Goal: Feedback & Contribution: Submit feedback/report problem

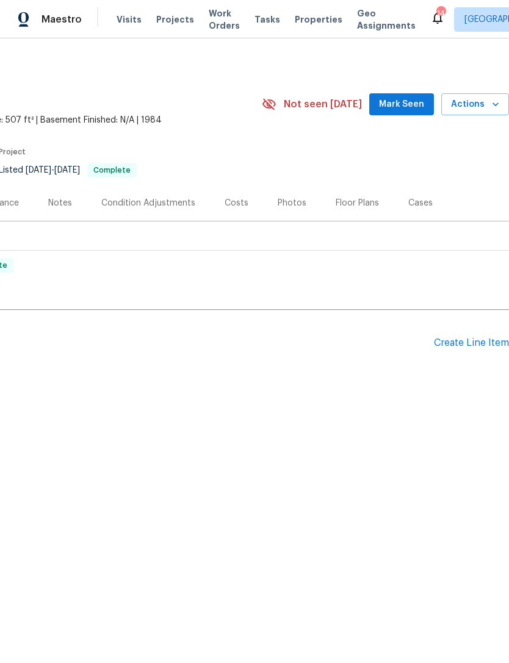
scroll to position [0, 181]
click at [481, 102] on span "Actions" at bounding box center [475, 104] width 48 height 15
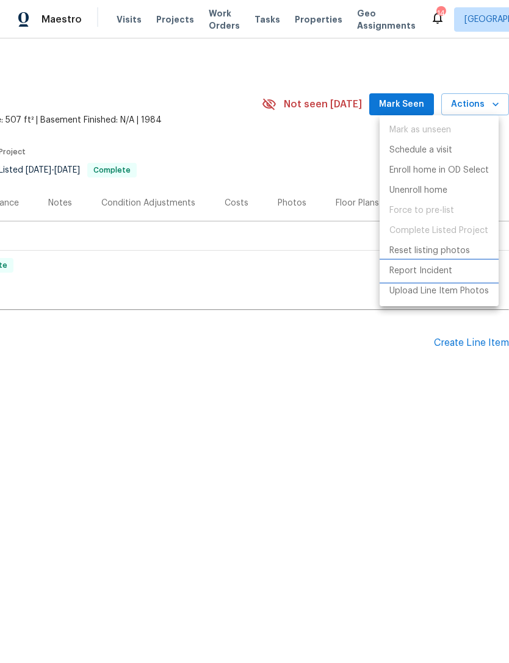
click at [438, 272] on p "Report Incident" at bounding box center [420, 271] width 63 height 13
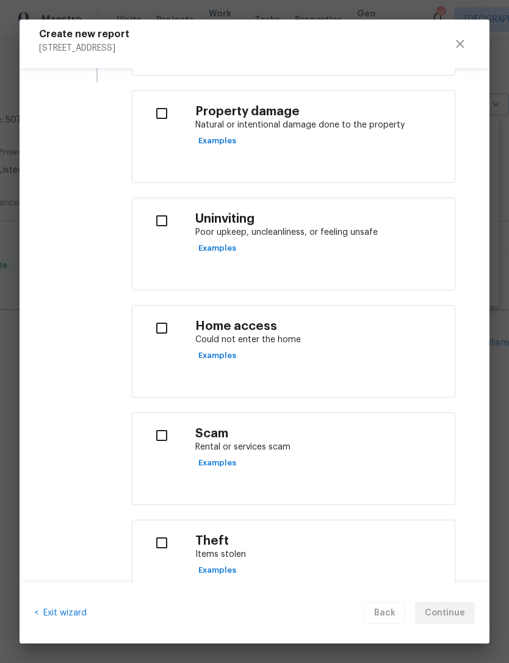
scroll to position [277, 0]
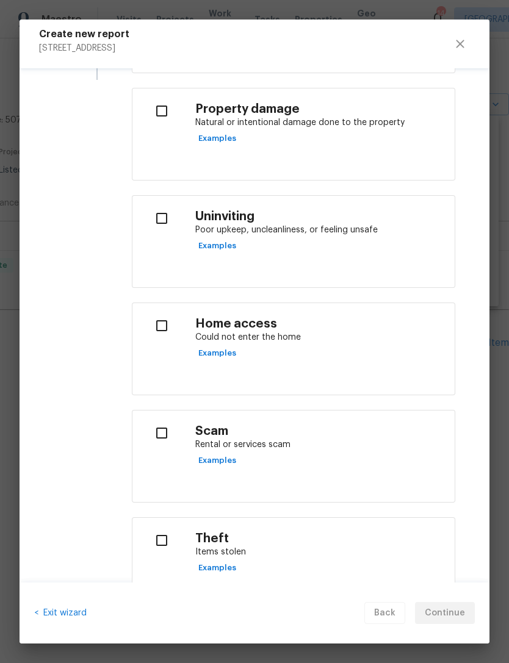
click at [162, 327] on input "checkbox" at bounding box center [161, 326] width 38 height 26
checkbox input "true"
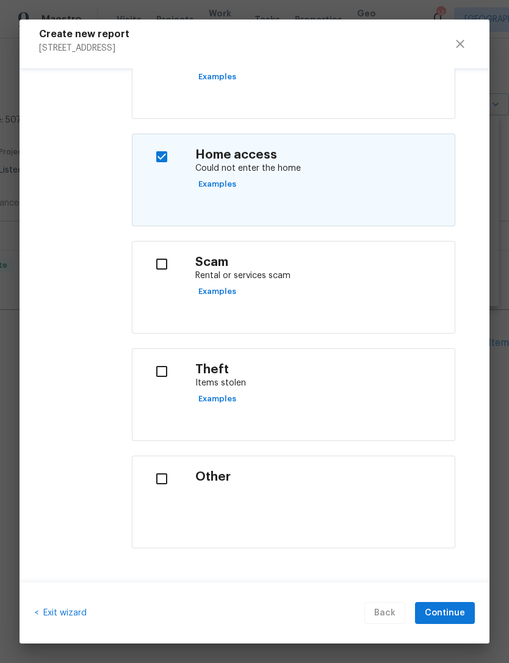
scroll to position [445, 0]
click at [454, 614] on span "Continue" at bounding box center [445, 613] width 40 height 15
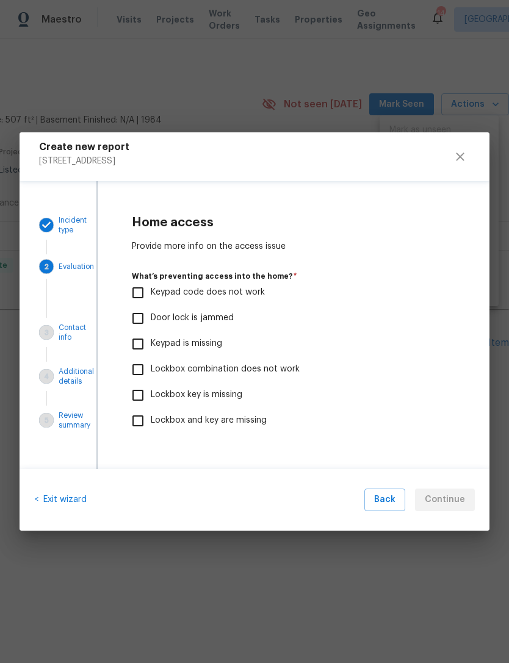
scroll to position [0, 0]
click at [141, 345] on input "Keypad is missing" at bounding box center [138, 344] width 26 height 26
checkbox input "true"
click at [453, 500] on span "Continue" at bounding box center [445, 500] width 40 height 15
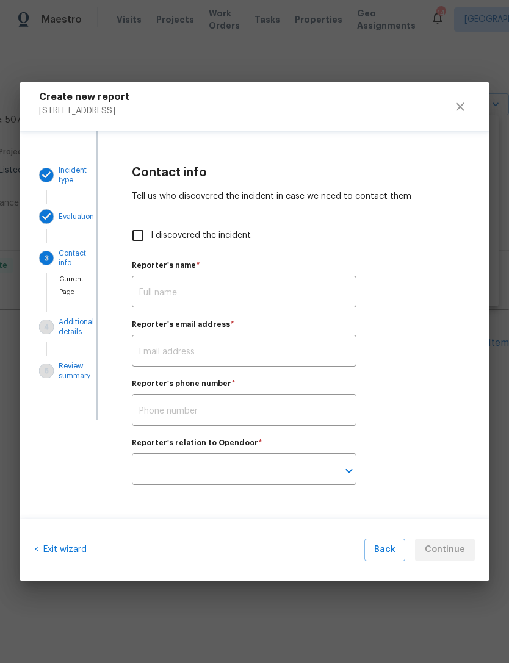
click at [209, 292] on input "text" at bounding box center [244, 293] width 225 height 29
click at [134, 229] on input "I discovered the incident" at bounding box center [138, 236] width 26 height 26
checkbox input "true"
type input "[PERSON_NAME]"
type input "[PERSON_NAME][EMAIL_ADDRESS][PERSON_NAME][DOMAIN_NAME]"
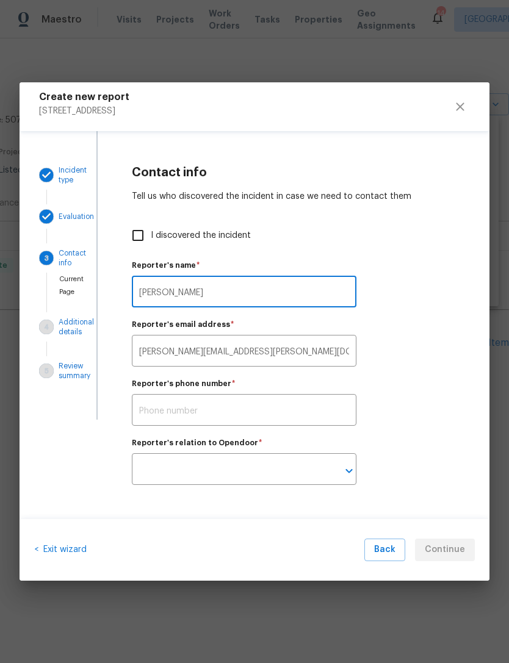
type input "Opendoor employee"
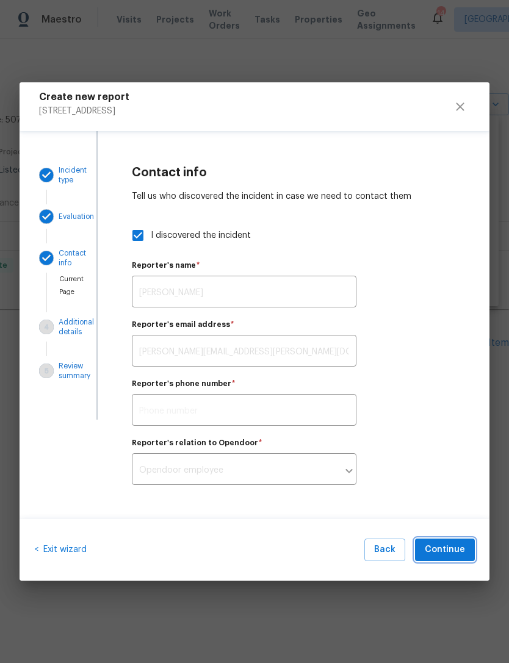
click at [455, 557] on span "Continue" at bounding box center [445, 549] width 40 height 15
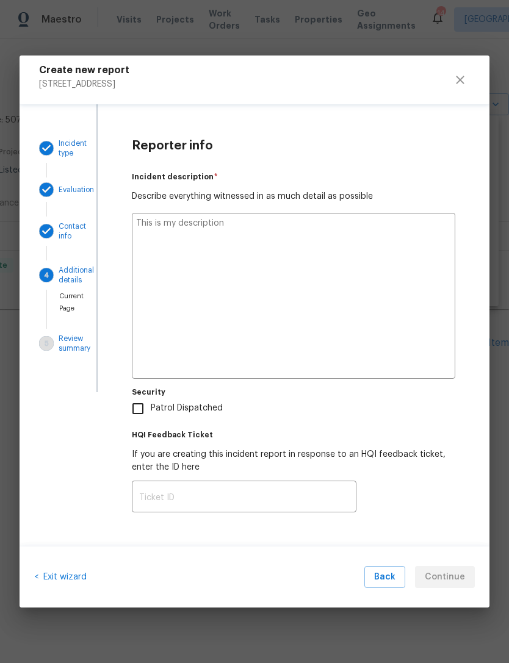
click at [193, 231] on textarea at bounding box center [293, 296] width 323 height 166
click at [203, 235] on textarea at bounding box center [293, 296] width 323 height 166
type textarea "x"
click at [181, 242] on textarea at bounding box center [293, 296] width 323 height 166
paste textarea "Yale lock was removed, someone installed their own lock, removed and installed …"
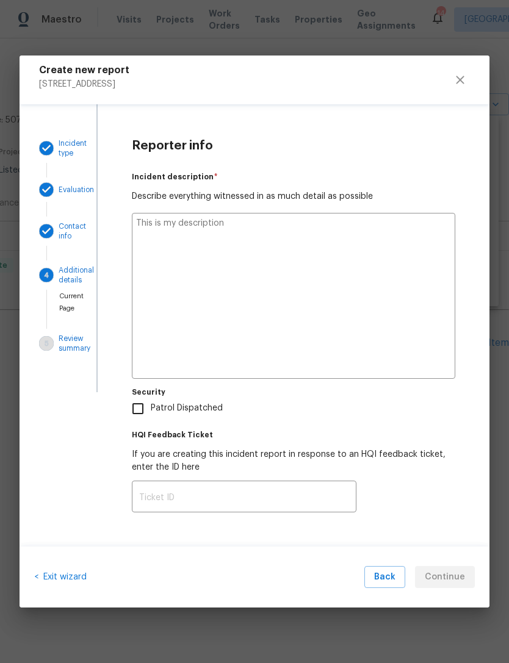
type textarea "Yale lock was removed, someone installed their own lock, removed and installed …"
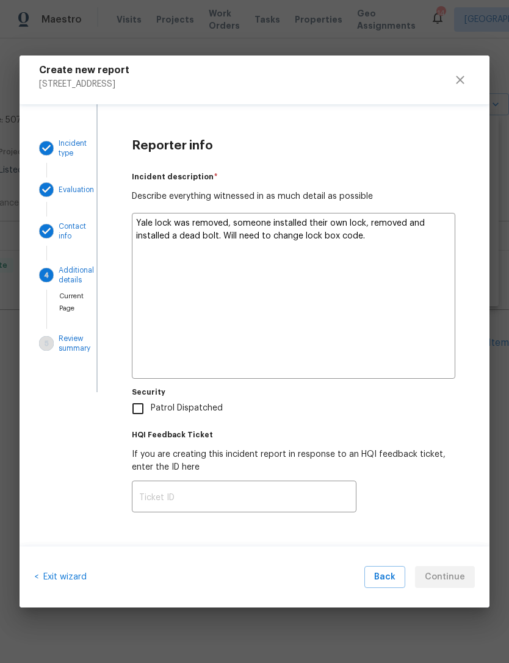
type textarea "x"
click at [137, 219] on textarea "Yale lock was removed, someone installed their own lock, removed and installed …" at bounding box center [293, 296] width 323 height 166
type textarea "WYale lock was removed, someone installed their own lock, removed and installed…"
type textarea "x"
type textarea "WhYale lock was removed, someone installed their own lock, removed and installe…"
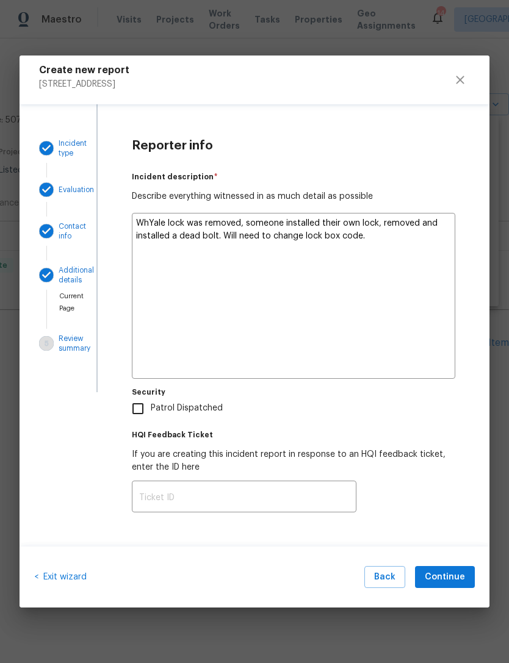
type textarea "x"
type textarea "WheYale lock was removed, someone installed their own lock, removed and install…"
type textarea "x"
type textarea "WhenYale lock was removed, someone installed their own lock, removed and instal…"
type textarea "x"
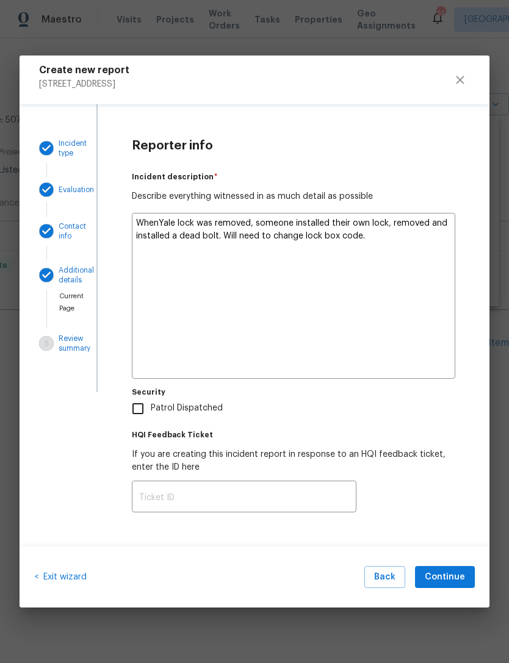
type textarea "When Yale lock was removed, someone installed their own lock, removed and insta…"
type textarea "x"
type textarea "When IYale lock was removed, someone installed their own lock, removed and inst…"
type textarea "x"
type textarea "When I Yale lock was removed, someone installed their own lock, removed and ins…"
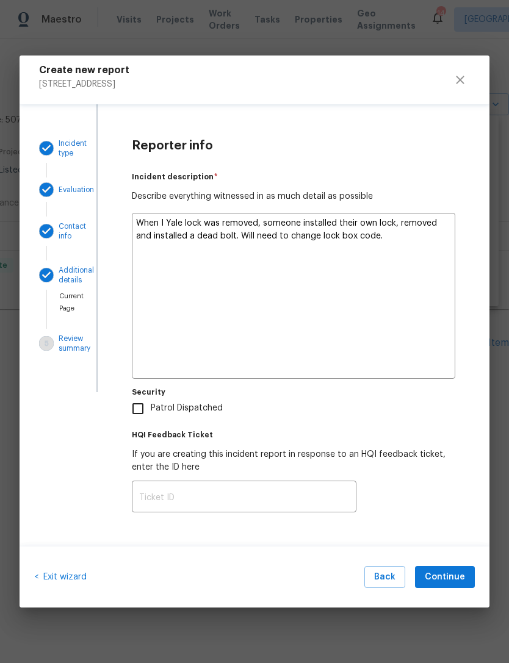
type textarea "x"
type textarea "When I aYale lock was removed, someone installed their own lock, removed and in…"
type textarea "x"
type textarea "When I arYale lock was removed, someone installed their own lock, removed and i…"
type textarea "x"
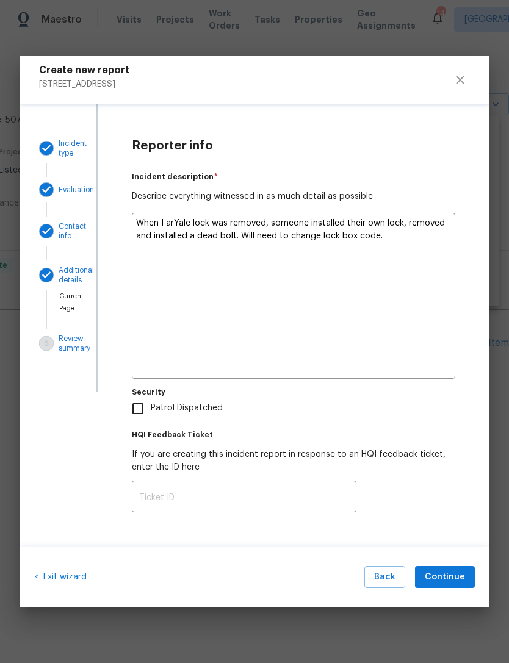
type textarea "When I arrYale lock was removed, someone installed their own lock, removed and …"
type textarea "x"
type textarea "When I arriYale lock was removed, someone installed their own lock, removed and…"
type textarea "x"
type textarea "When I arrivYale lock was removed, someone installed their own lock, removed an…"
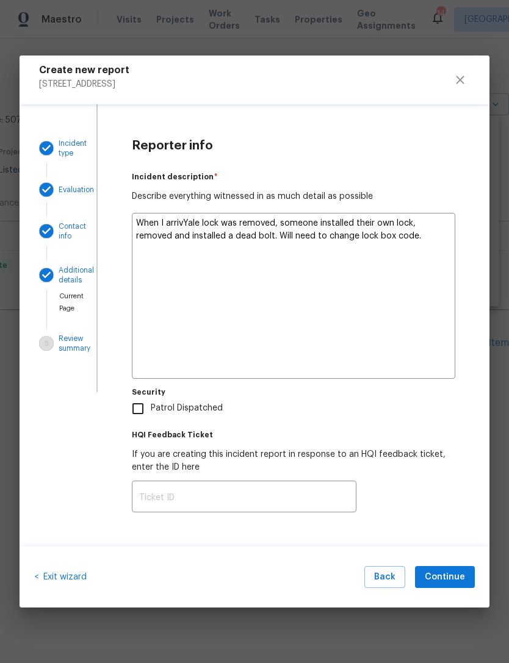
type textarea "x"
type textarea "When I arriveYale lock was removed, someone installed their own lock, removed a…"
type textarea "x"
type textarea "When I arrivedYale lock was removed, someone installed their own lock, removed …"
type textarea "x"
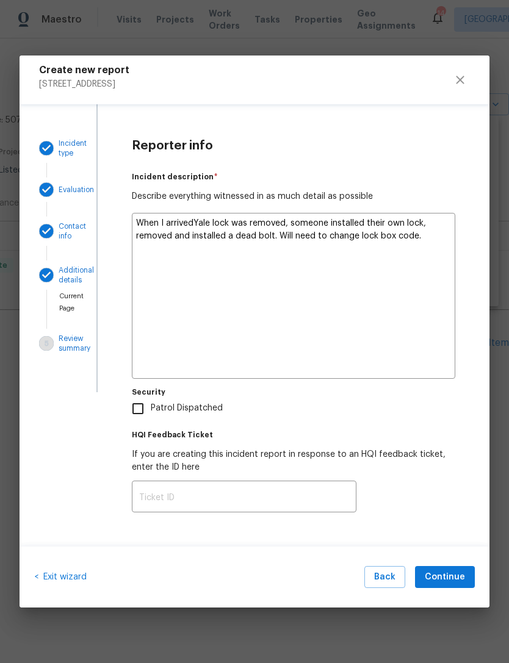
type textarea "When I arrived Yale lock was removed, someone installed their own lock, removed…"
type textarea "x"
type textarea "When I arrived tYale lock was removed, someone installed their own lock, remove…"
type textarea "x"
type textarea "When I arrived toYale lock was removed, someone installed their own lock, remov…"
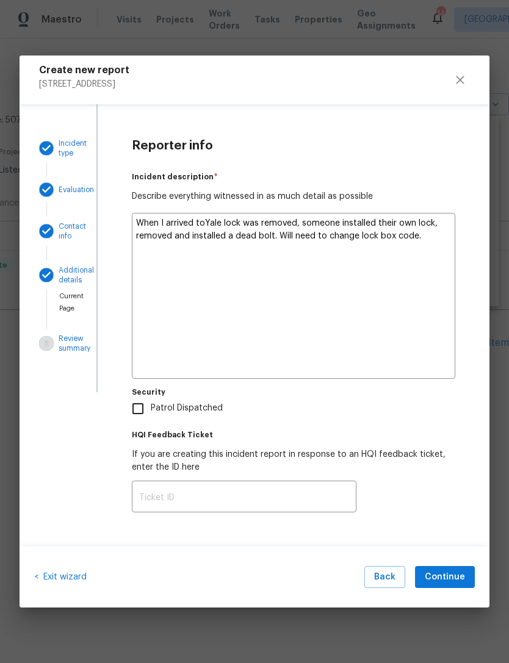
type textarea "x"
type textarea "When I arrived to Yale lock was removed, someone installed their own lock, remo…"
type textarea "x"
type textarea "When I arrived to tYale lock was removed, someone installed their own lock, rem…"
type textarea "x"
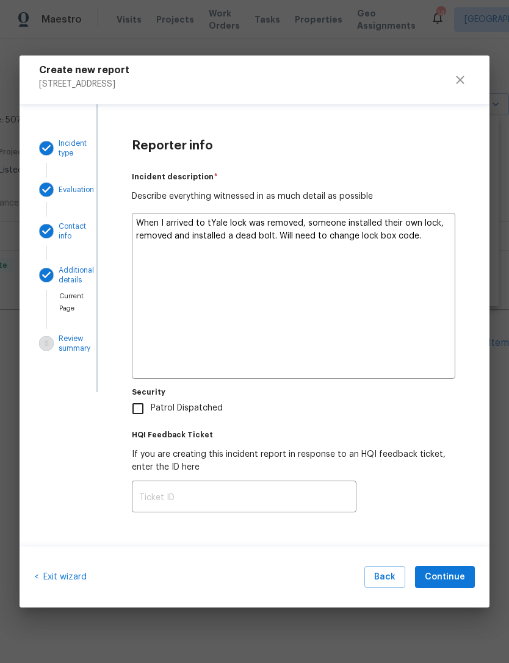
type textarea "When I arrived to thYale lock was removed, someone installed their own lock, re…"
type textarea "x"
type textarea "When I arrived to theYale lock was removed, someone installed their own lock, r…"
type textarea "x"
type textarea "When I arrived to the Yale lock was removed, someone installed their own lock, …"
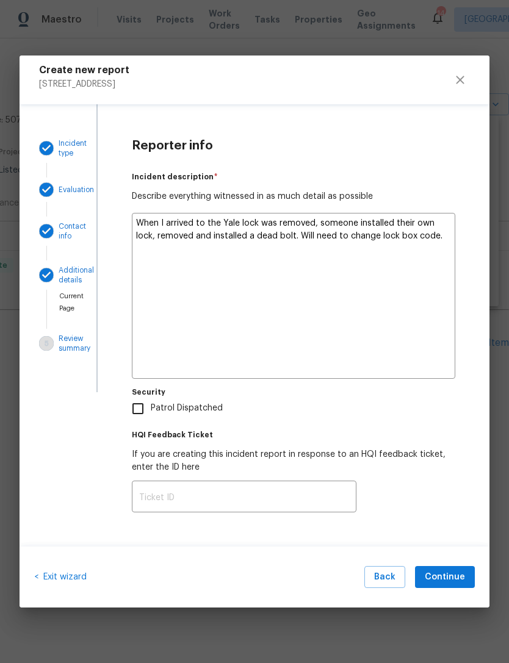
type textarea "x"
type textarea "When I arrived to the pYale lock was removed, someone installed their own lock,…"
type textarea "x"
type textarea "When I arrived to the prYale lock was removed, someone installed their own lock…"
type textarea "x"
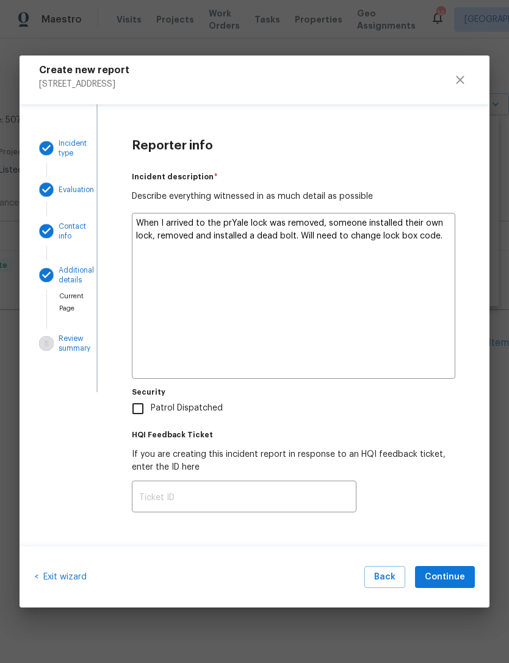
type textarea "When I arrived to the propertyYale lock was removed, someone installed their ow…"
type textarea "x"
type textarea "When I arrived to the property Yale lock was removed, someone installed their o…"
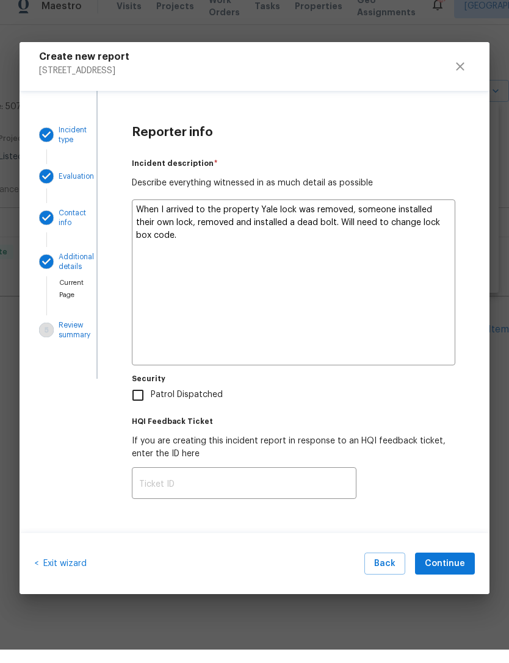
type textarea "x"
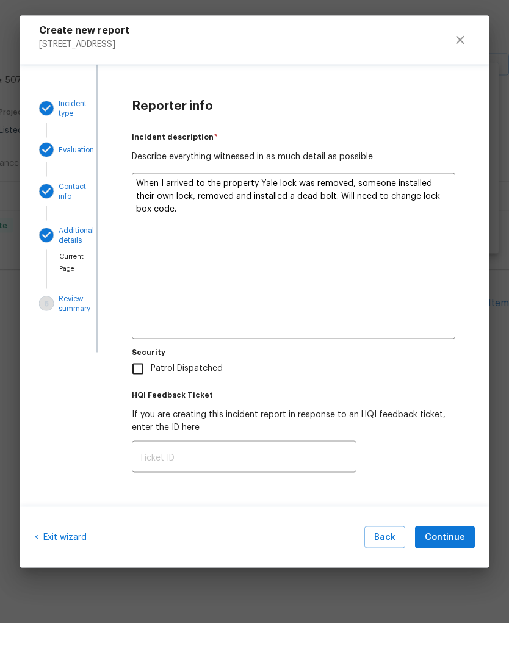
click at [175, 214] on textarea "When I arrived to the property Yale lock was removed, someone installed their o…" at bounding box center [293, 296] width 323 height 166
type textarea "When I arrived to the property Yale lock was removed, someone installed their o…"
type textarea "x"
type textarea "When I arrived to the property Yale lock was removed, someone installed their o…"
type textarea "x"
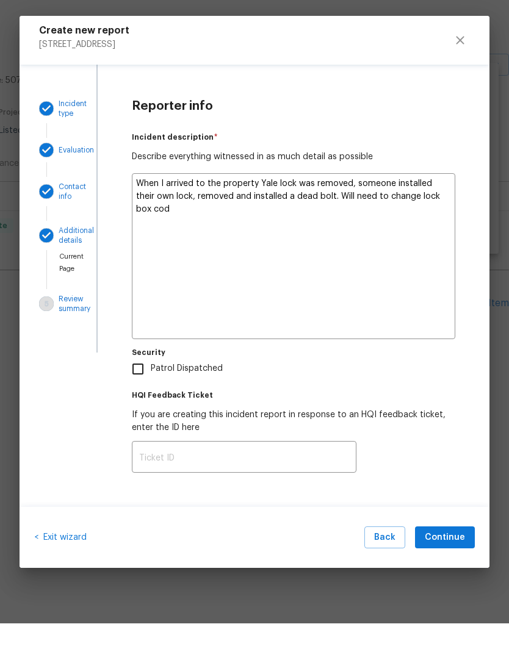
type textarea "When I arrived to the property Yale lock was removed, someone installed their o…"
type textarea "x"
type textarea "When I arrived to the property Yale lock was removed, someone installed their o…"
type textarea "x"
type textarea "When I arrived to the property Yale lock was removed, someone installed their o…"
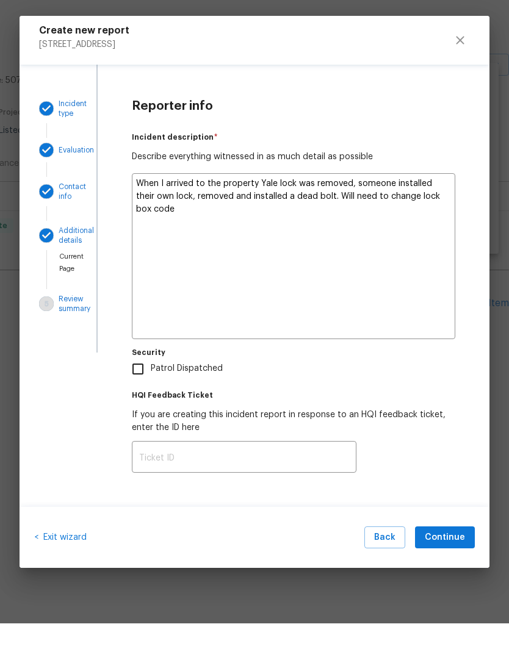
type textarea "x"
type textarea "When I arrived to the property Yale lock was removed, someone installed their o…"
type textarea "x"
type textarea "When I arrived to the property Yale lock was removed, someone installed their o…"
type textarea "x"
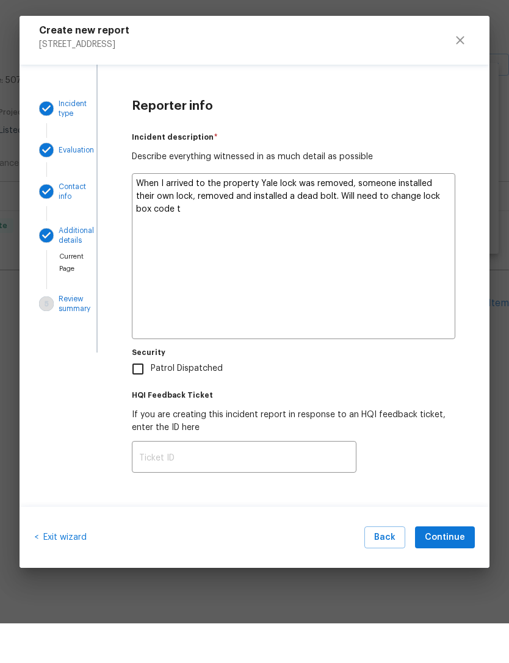
type textarea "When I arrived to the property Yale lock was removed, someone installed their o…"
type textarea "x"
type textarea "When I arrived to the property Yale lock was removed, someone installed their o…"
type textarea "x"
type textarea "When I arrived to the property Yale lock was removed, someone installed their o…"
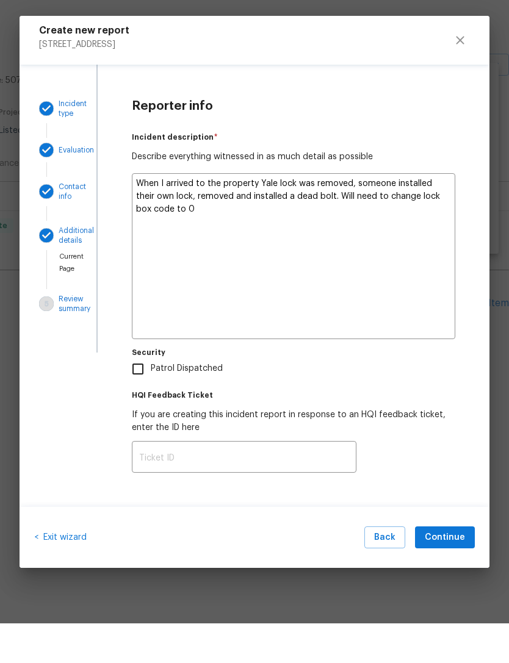
type textarea "x"
type textarea "When I arrived to the property Yale lock was removed, someone installed their o…"
type textarea "x"
type textarea "When I arrived to the property Yale lock was removed, someone installed their o…"
type textarea "x"
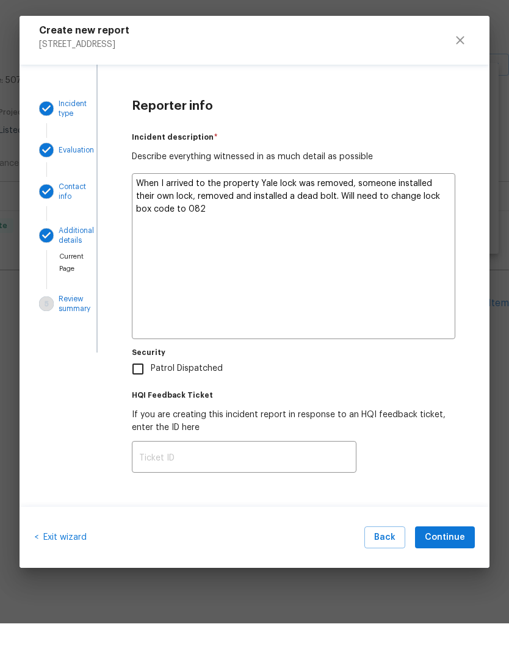
type textarea "When I arrived to the property Yale lock was removed, someone installed their o…"
type textarea "x"
type textarea "When I arrived to the property Yale lock was removed, someone installed their o…"
type textarea "x"
type textarea "When I arrived to the property Yale lock was removed, someone installed their o…"
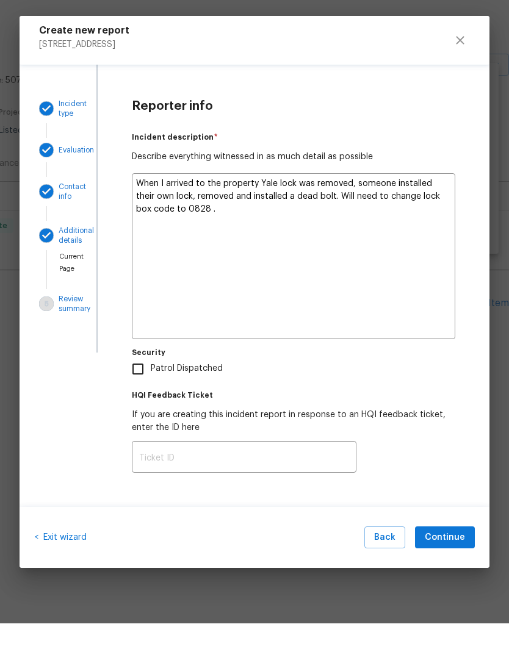
type textarea "x"
type textarea "When I arrived to the property Yale lock was removed, someone installed their o…"
type textarea "x"
type textarea "When I arrived to the property Yale lock was removed, someone installed their o…"
type textarea "x"
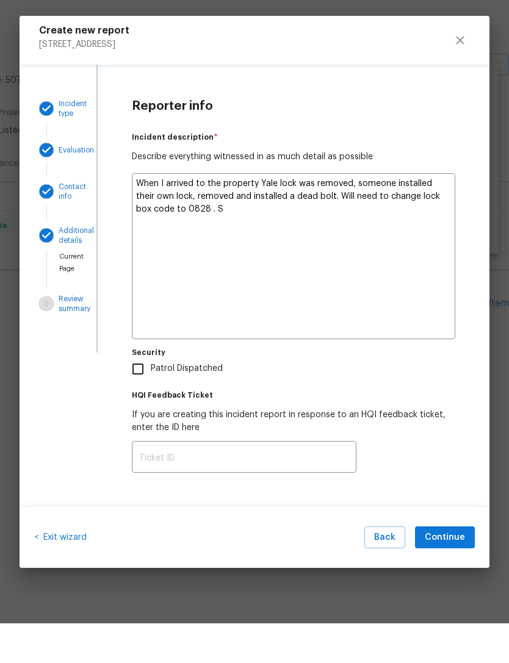
type textarea "When I arrived to the property Yale lock was removed, someone installed their o…"
type textarea "x"
type textarea "When I arrived to the property Yale lock was removed, someone installed their o…"
type textarea "x"
type textarea "When I arrived to the property Yale lock was removed, someone installed their o…"
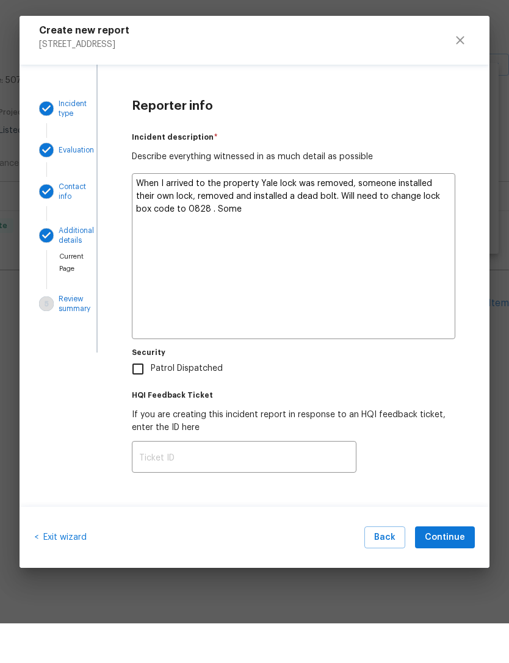
type textarea "x"
type textarea "When I arrived to the property Yale lock was removed, someone installed their o…"
type textarea "x"
type textarea "When I arrived to the property Yale lock was removed, someone installed their o…"
type textarea "x"
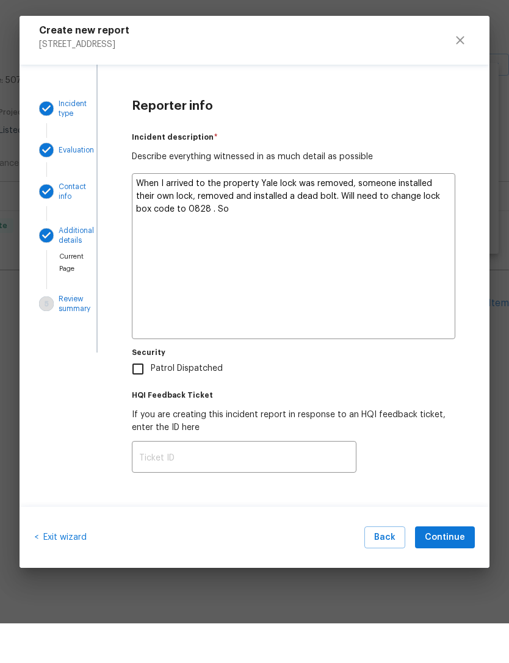
type textarea "When I arrived to the property Yale lock was removed, someone installed their o…"
type textarea "x"
type textarea "When I arrived to the property Yale lock was removed, someone installed their o…"
type textarea "x"
type textarea "When I arrived to the property Yale lock was removed, someone installed their o…"
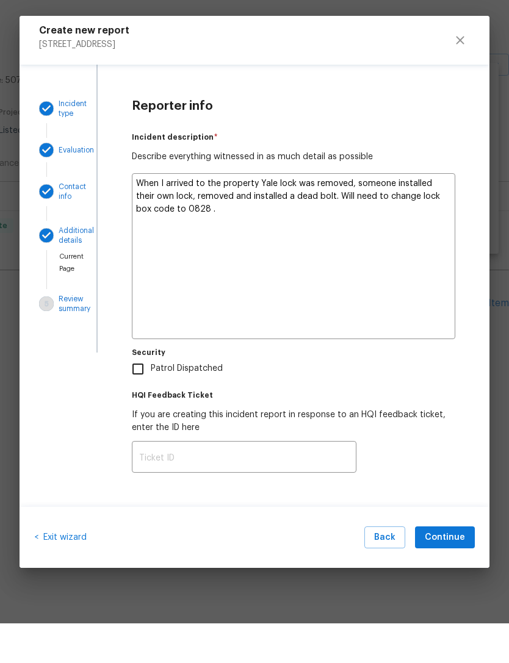
type textarea "x"
type textarea "When I arrived to the property Yale lock was removed, someone installed their o…"
type textarea "x"
type textarea "When I arrived to the property Yale lock was removed, someone installed their o…"
type textarea "x"
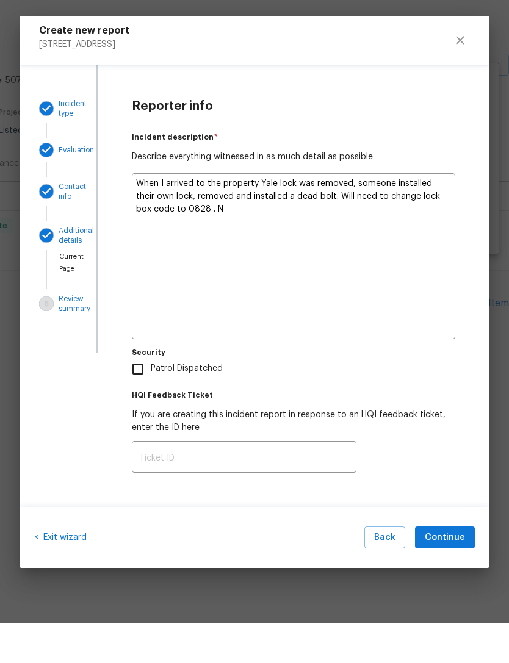
type textarea "When I arrived to the property Yale lock was removed, someone installed their o…"
type textarea "x"
type textarea "When I arrived to the property Yale lock was removed, someone installed their o…"
type textarea "x"
type textarea "When I arrived to the property Yale lock was removed, someone installed their o…"
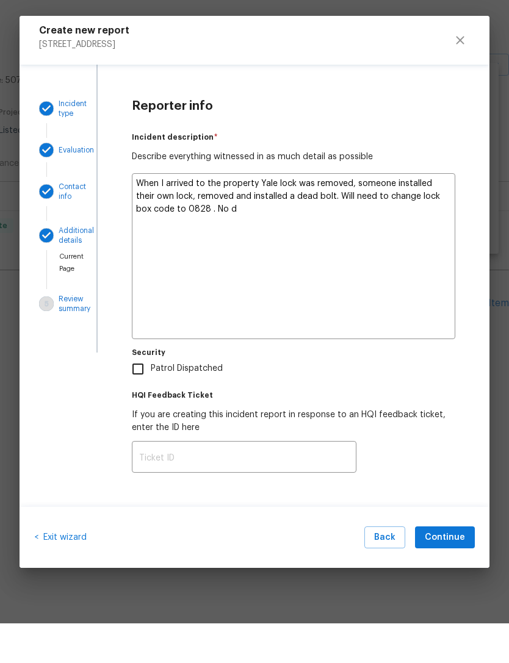
type textarea "x"
type textarea "When I arrived to the property Yale lock was removed, someone installed their o…"
type textarea "x"
type textarea "When I arrived to the property Yale lock was removed, someone installed their o…"
type textarea "x"
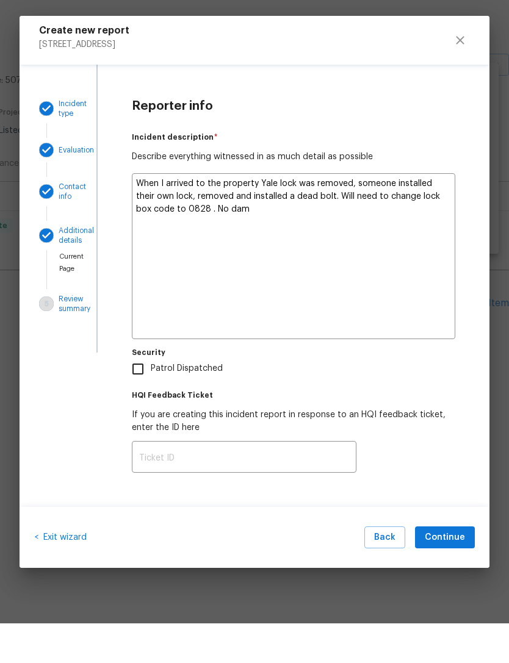
type textarea "When I arrived to the property Yale lock was removed, someone installed their o…"
type textarea "x"
type textarea "When I arrived to the property Yale lock was removed, someone installed their o…"
type textarea "x"
type textarea "When I arrived to the property Yale lock was removed, someone installed their o…"
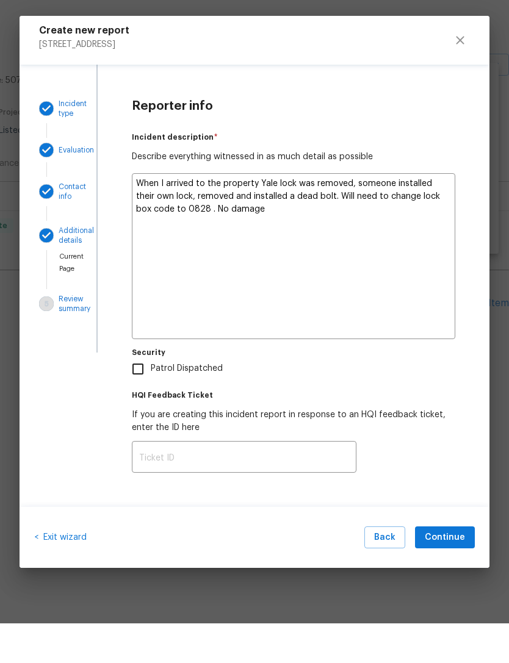
type textarea "x"
type textarea "When I arrived to the property Yale lock was removed, someone installed their o…"
type textarea "x"
type textarea "When I arrived to the property Yale lock was removed, someone installed their o…"
type textarea "x"
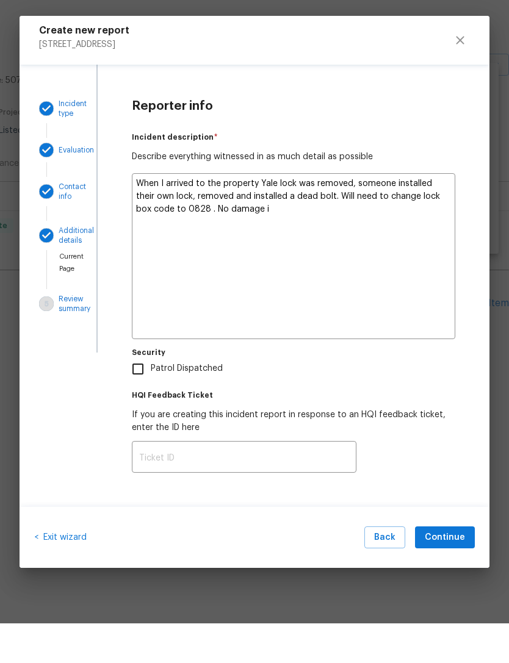
type textarea "When I arrived to the property Yale lock was removed, someone installed their o…"
type textarea "x"
type textarea "When I arrived to the property Yale lock was removed, someone installed their o…"
type textarea "x"
type textarea "When I arrived to the property Yale lock was removed, someone installed their o…"
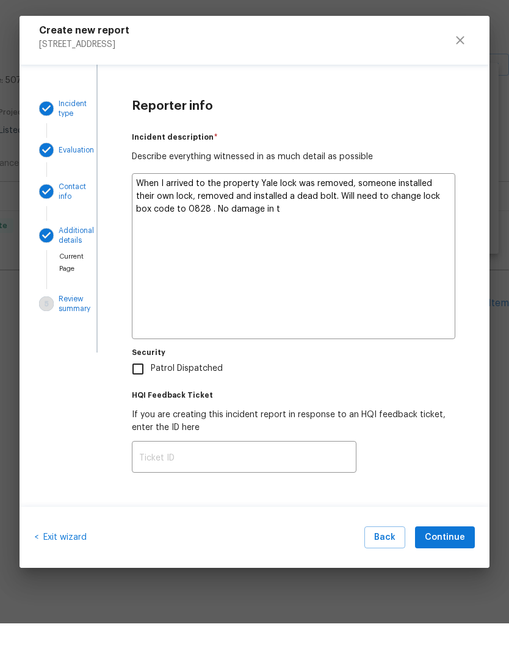
type textarea "x"
type textarea "When I arrived to the property Yale lock was removed, someone installed their o…"
type textarea "x"
type textarea "When I arrived to the property Yale lock was removed, someone installed their o…"
type textarea "x"
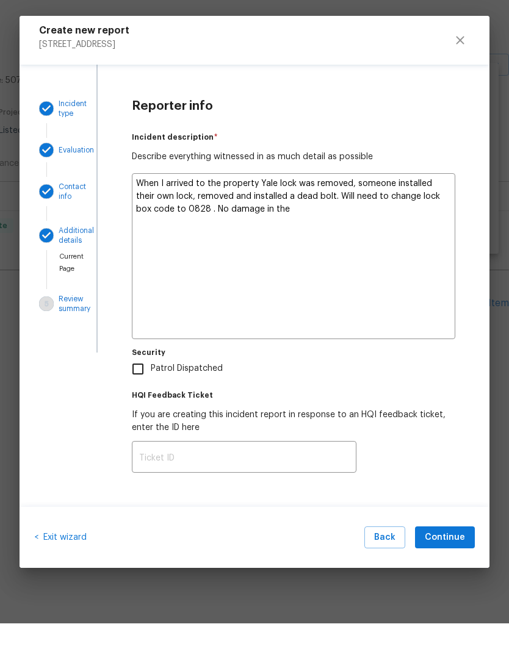
type textarea "When I arrived to the property Yale lock was removed, someone installed their o…"
type textarea "x"
type textarea "When I arrived to the property Yale lock was removed, someone installed their o…"
type textarea "x"
type textarea "When I arrived to the property Yale lock was removed, someone installed their o…"
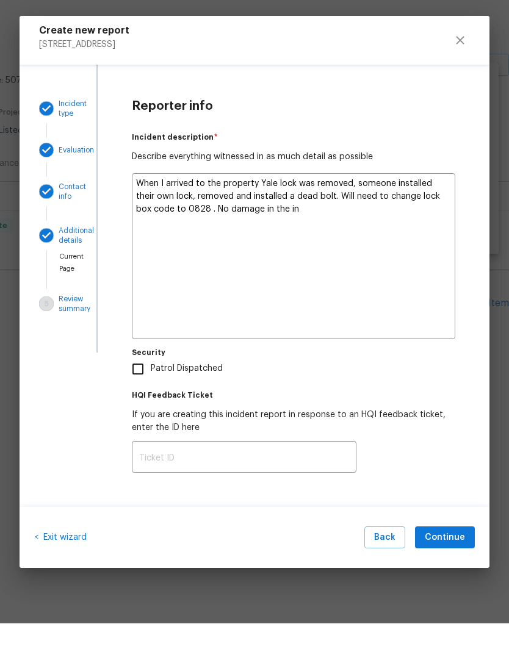
type textarea "x"
type textarea "When I arrived to the property Yale lock was removed, someone installed their o…"
type textarea "x"
type textarea "When I arrived to the property Yale lock was removed, someone installed their o…"
type textarea "x"
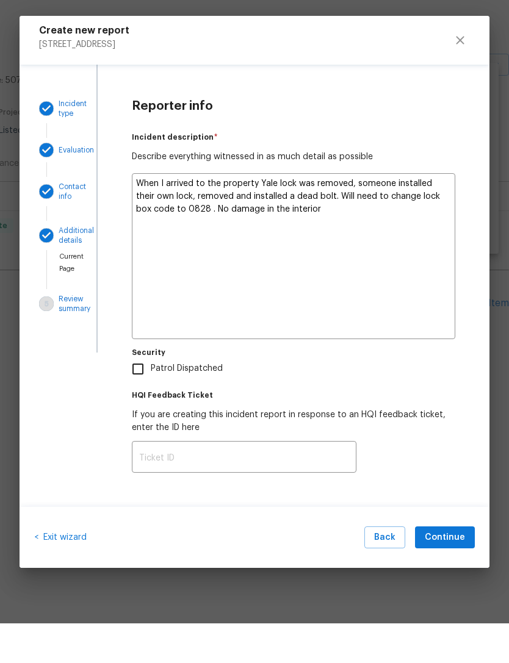
type textarea "When I arrived to the property Yale lock was removed, someone installed their o…"
type textarea "x"
type textarea "When I arrived to the property Yale lock was removed, someone installed their o…"
type textarea "x"
type textarea "When I arrived to the property Yale lock was removed, someone installed their o…"
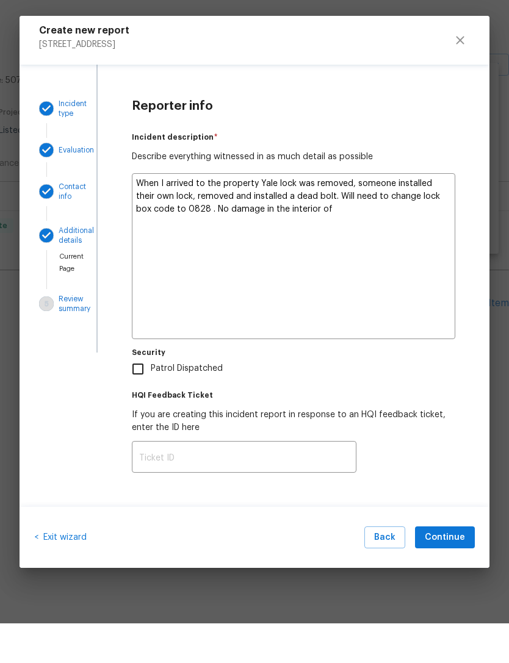
type textarea "x"
type textarea "When I arrived to the property Yale lock was removed, someone installed their o…"
type textarea "x"
type textarea "When I arrived to the property Yale lock was removed, someone installed their o…"
type textarea "x"
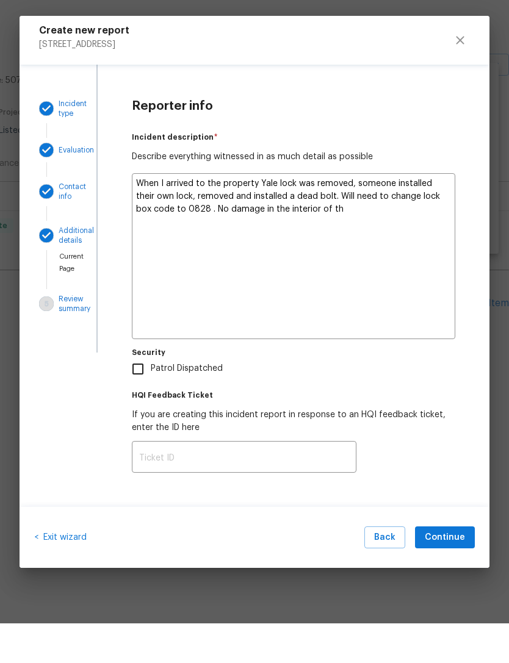
type textarea "When I arrived to the property Yale lock was removed, someone installed their o…"
type textarea "x"
type textarea "When I arrived to the property Yale lock was removed, someone installed their o…"
type textarea "x"
type textarea "When I arrived to the property Yale lock was removed, someone installed their o…"
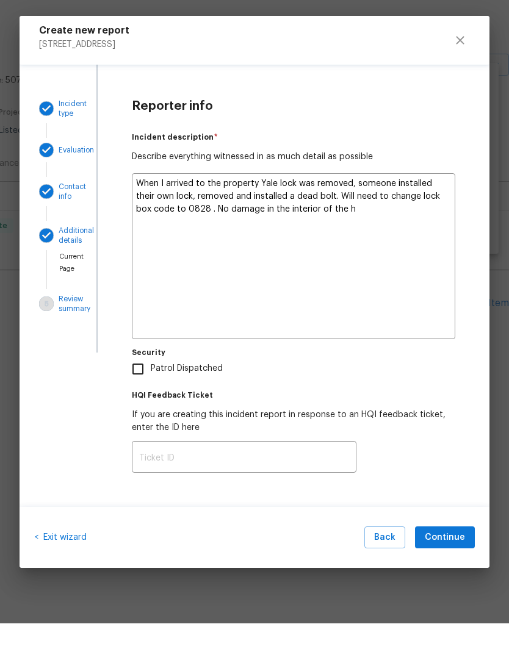
type textarea "x"
type textarea "When I arrived to the property Yale lock was removed, someone installed their o…"
type textarea "x"
type textarea "When I arrived to the property Yale lock was removed, someone installed their o…"
type textarea "x"
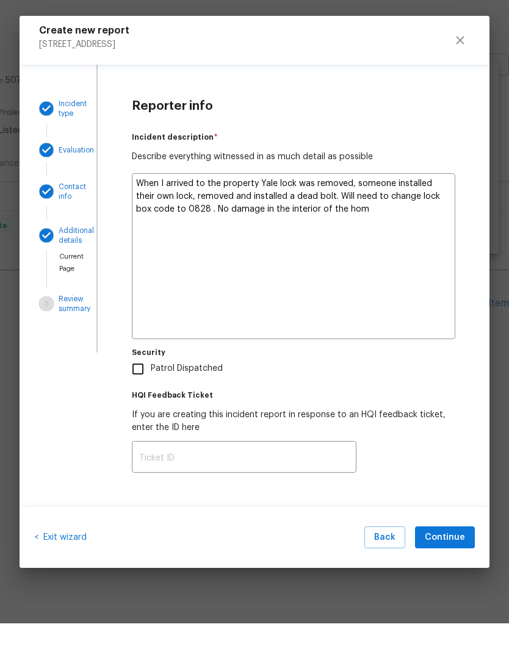
type textarea "When I arrived to the property Yale lock was removed, someone installed their o…"
type textarea "x"
type textarea "When I arrived to the property Yale lock was removed, someone installed their o…"
type textarea "x"
type textarea "When I arrived to the property Yale lock was removed, someone installed their o…"
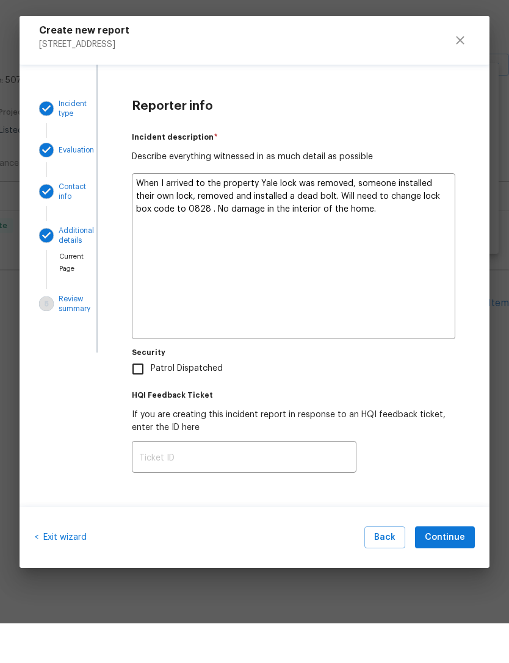
type textarea "x"
type textarea "When I arrived to the property Yale lock was removed, someone installed their o…"
type textarea "x"
type textarea "When I arrived to the property Yale lock was removed, someone installed their o…"
type textarea "x"
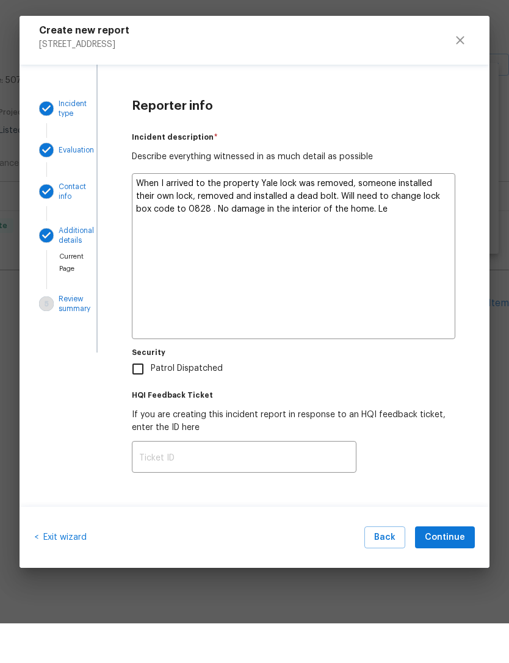
type textarea "When I arrived to the property Yale lock was removed, someone installed their o…"
type textarea "x"
type textarea "When I arrived to the property Yale lock was removed, someone installed their o…"
type textarea "x"
type textarea "When I arrived to the property Yale lock was removed, someone installed their o…"
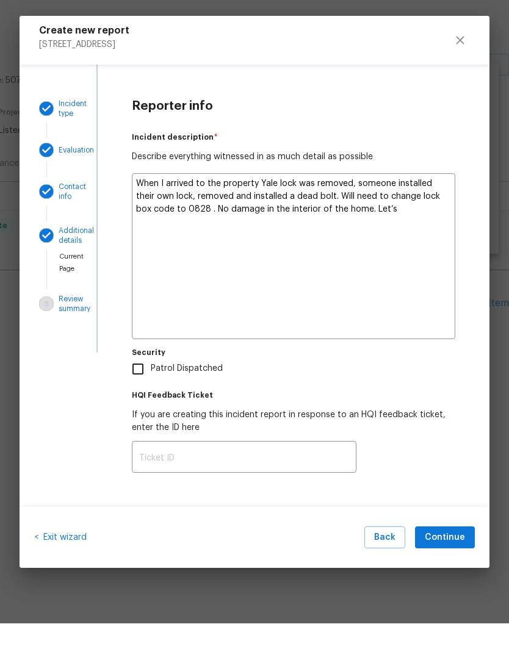
type textarea "x"
type textarea "When I arrived to the property Yale lock was removed, someone installed their o…"
type textarea "x"
type textarea "When I arrived to the property Yale lock was removed, someone installed their o…"
type textarea "x"
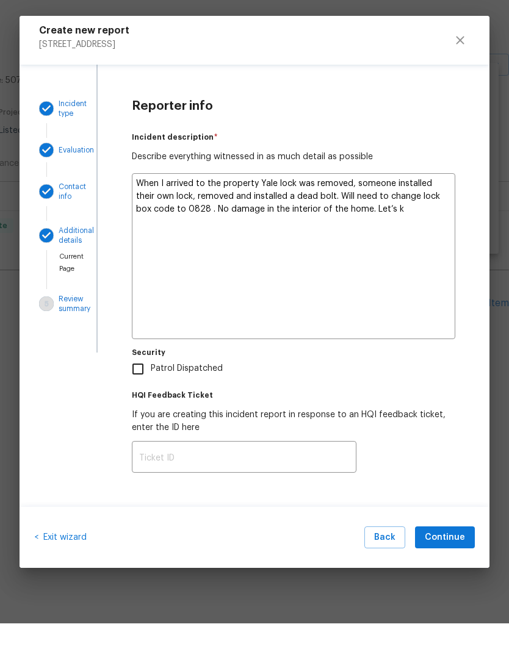
type textarea "When I arrived to the property Yale lock was removed, someone installed their o…"
type textarea "x"
type textarea "When I arrived to the property Yale lock was removed, someone installed their o…"
type textarea "x"
type textarea "When I arrived to the property Yale lock was removed, someone installed their o…"
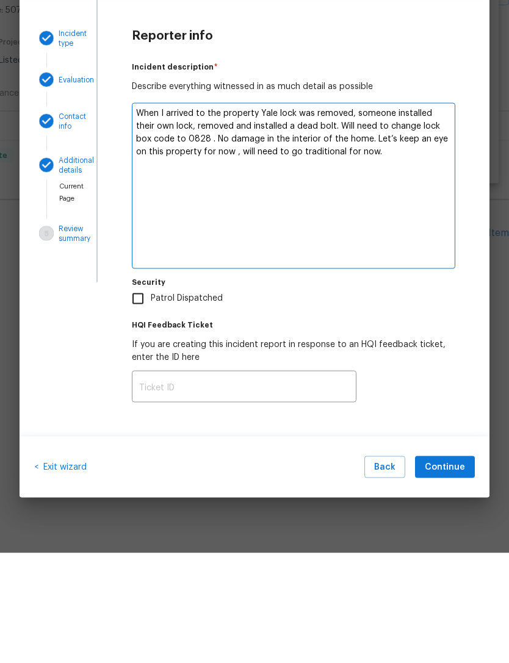
click at [144, 396] on input "Patrol Dispatched" at bounding box center [138, 409] width 26 height 26
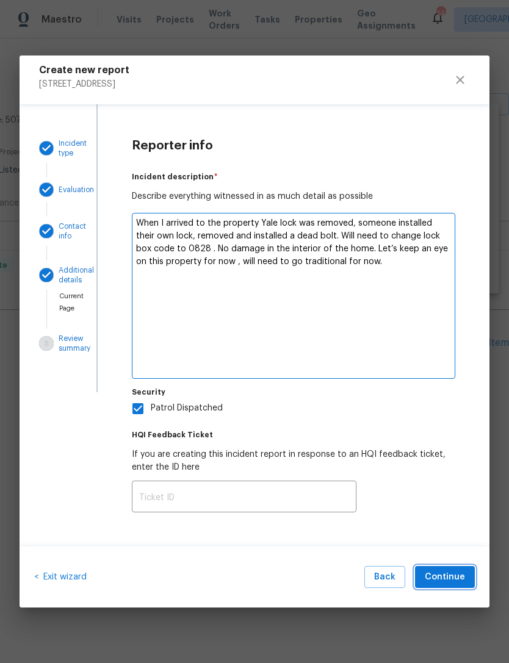
click at [455, 579] on span "Continue" at bounding box center [445, 577] width 40 height 15
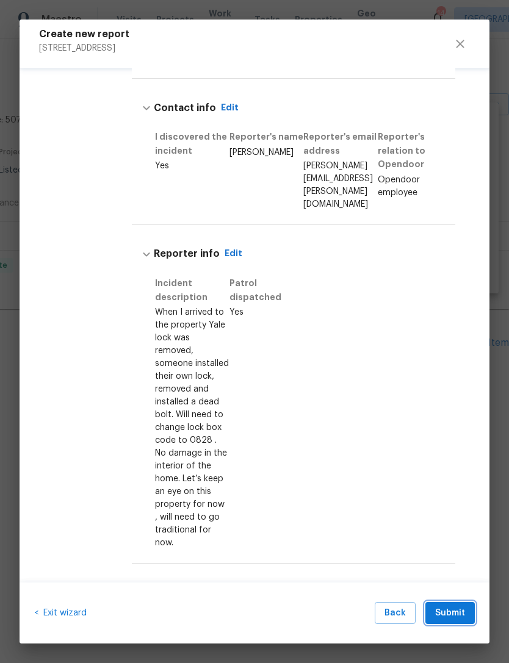
scroll to position [362, 0]
click at [459, 606] on span "Submit" at bounding box center [450, 613] width 30 height 15
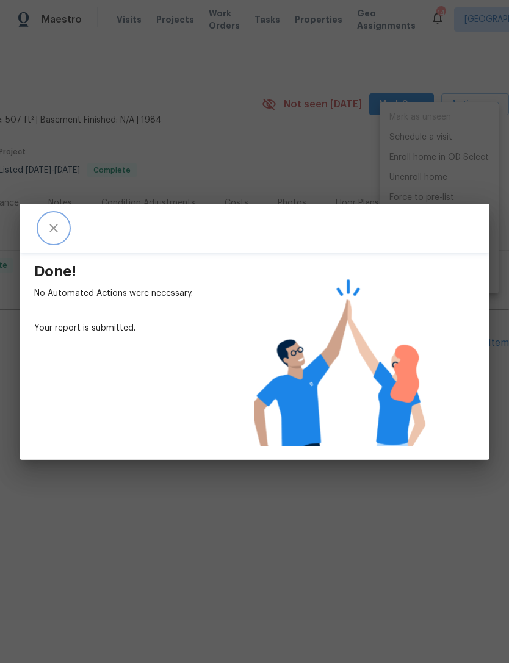
click at [59, 237] on button "close" at bounding box center [53, 228] width 29 height 29
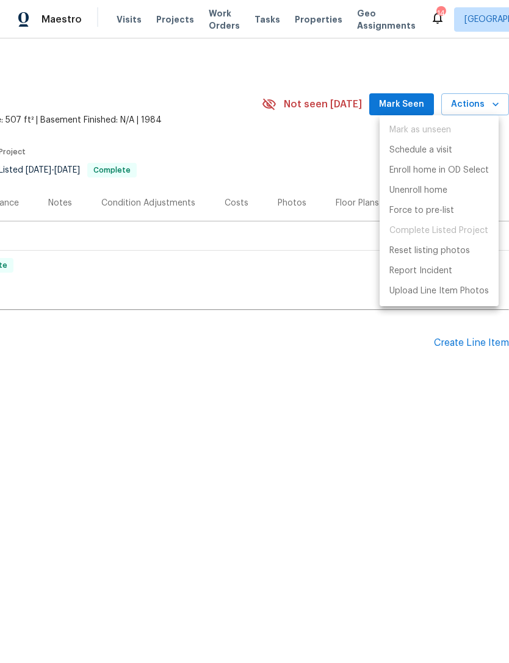
click at [320, 513] on div at bounding box center [254, 331] width 509 height 663
